Goal: Information Seeking & Learning: Find specific fact

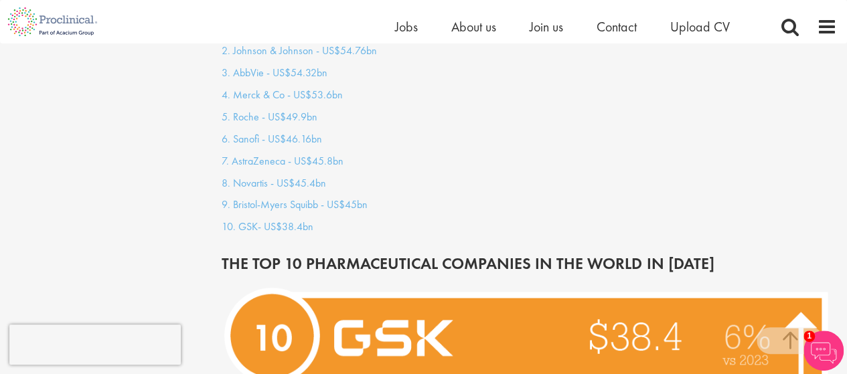
scroll to position [1258, 0]
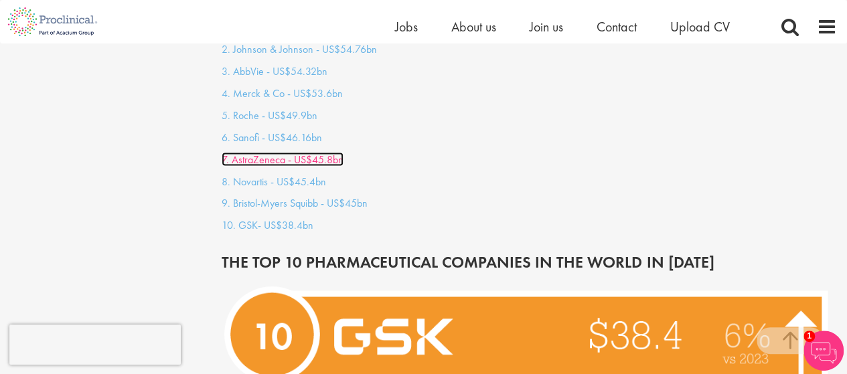
click at [295, 152] on link "7. AstraZeneca - US$45.8bn" at bounding box center [283, 159] width 122 height 14
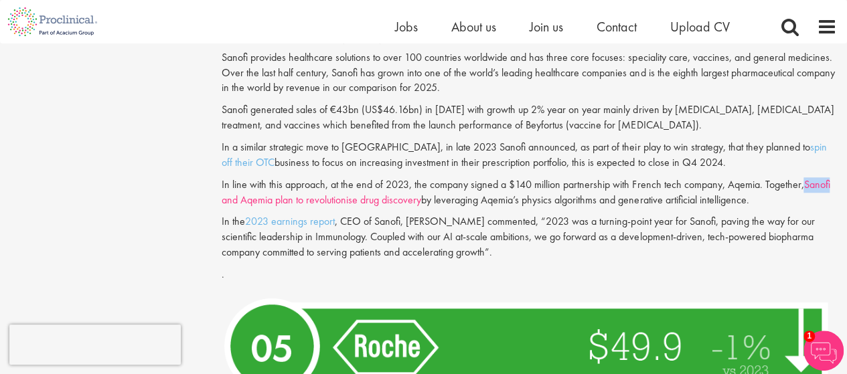
drag, startPoint x: 834, startPoint y: 148, endPoint x: 804, endPoint y: 151, distance: 30.3
click at [804, 177] on p "In line with this approach, at the end of 2023, the company signed a $140 milli…" at bounding box center [529, 192] width 615 height 31
copy link "Sanofi"
